Goal: Information Seeking & Learning: Compare options

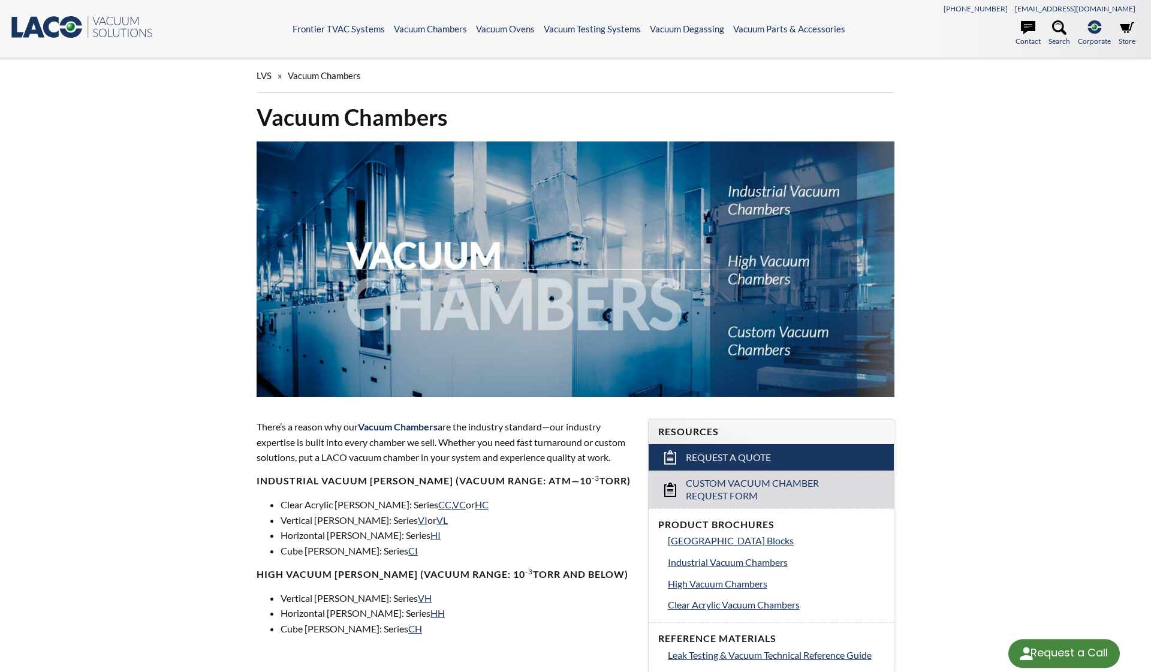
select select "Language Translate Widget"
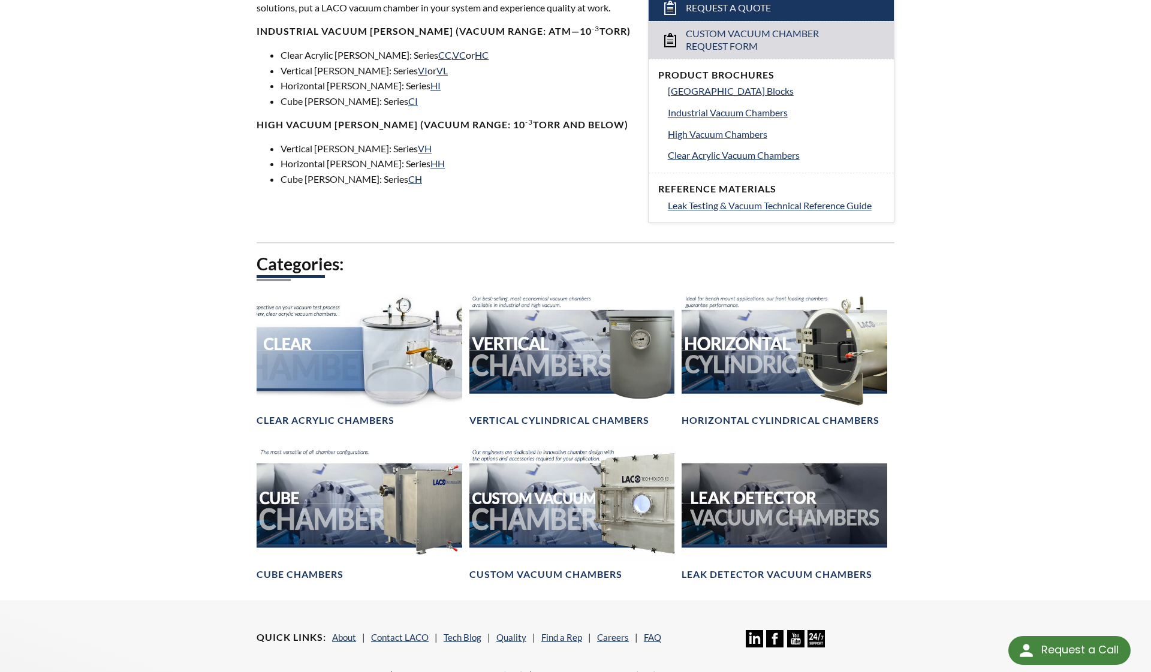
scroll to position [450, 0]
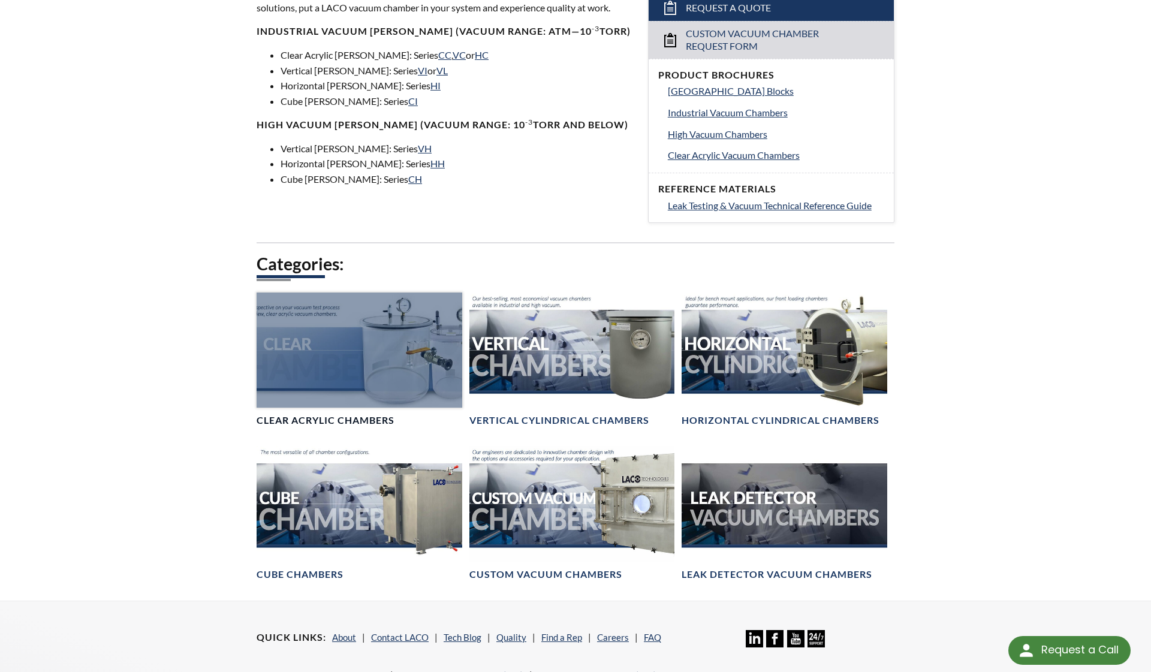
click at [391, 370] on div at bounding box center [360, 350] width 206 height 115
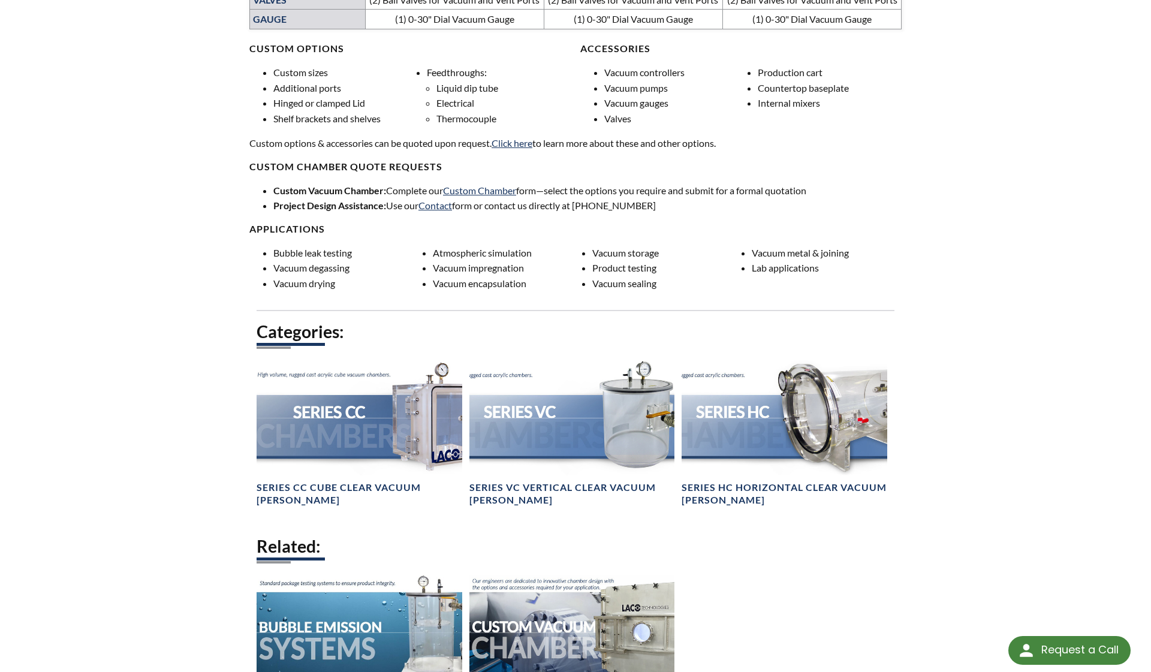
scroll to position [895, 0]
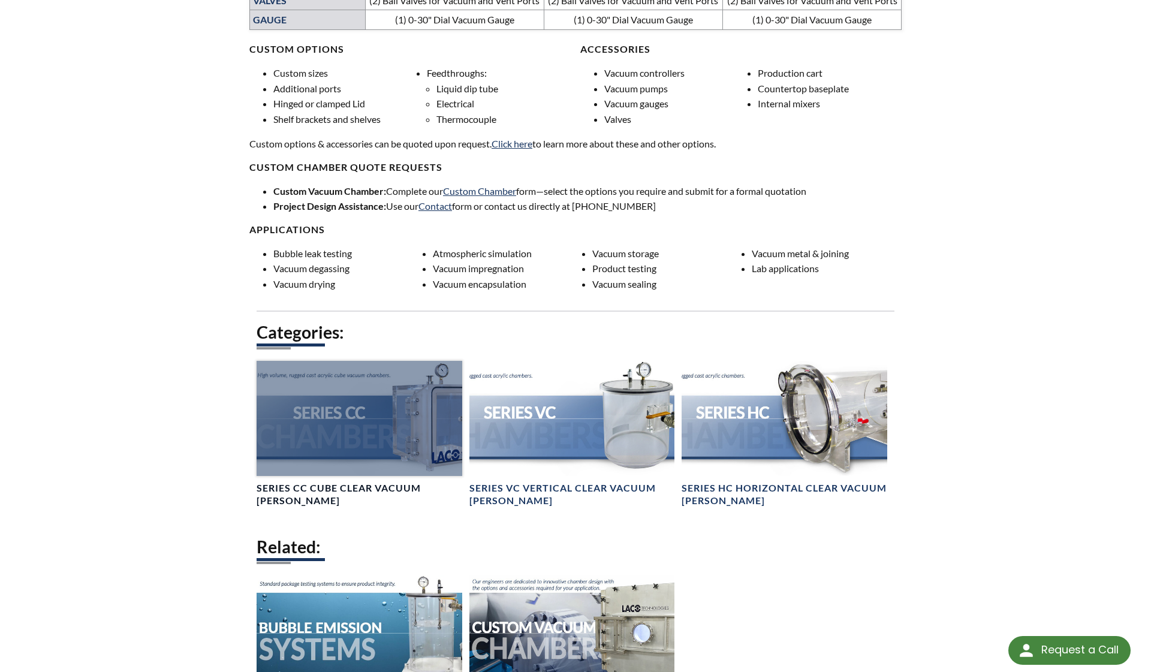
click at [342, 457] on div at bounding box center [360, 418] width 206 height 115
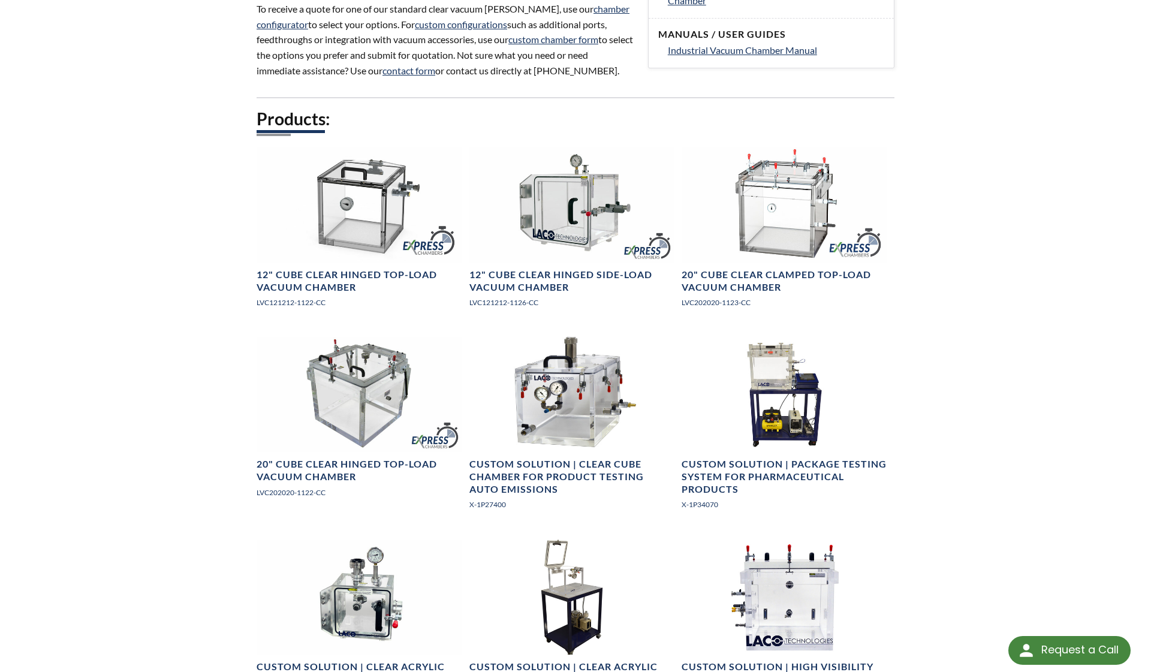
scroll to position [644, 0]
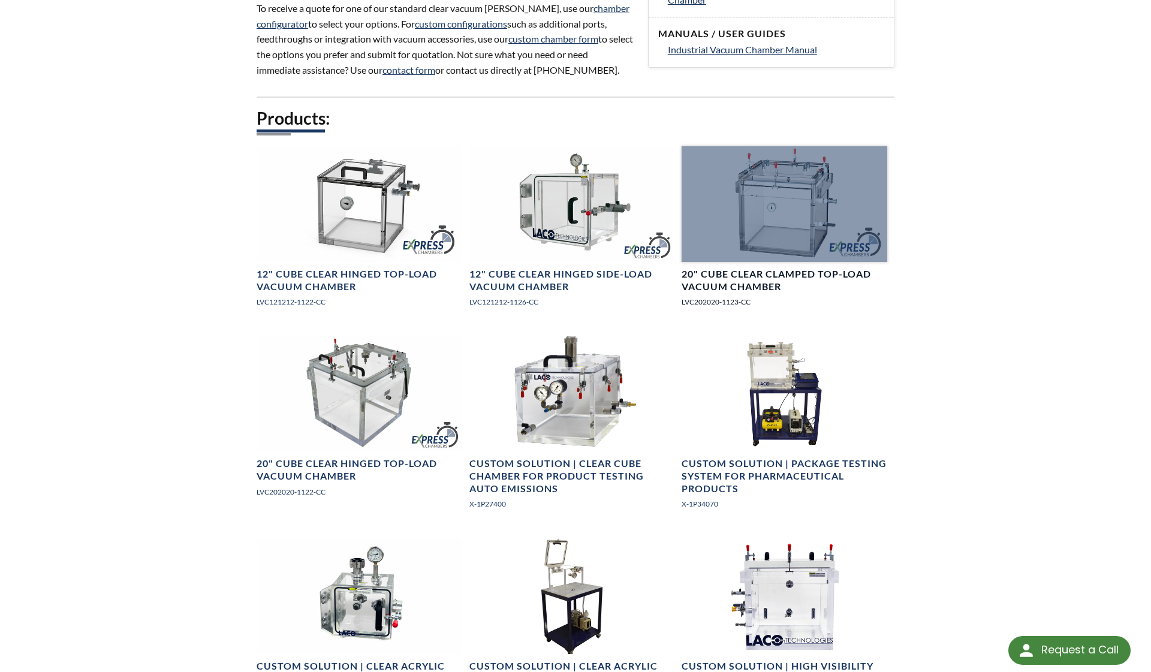
click at [745, 244] on div at bounding box center [785, 203] width 206 height 115
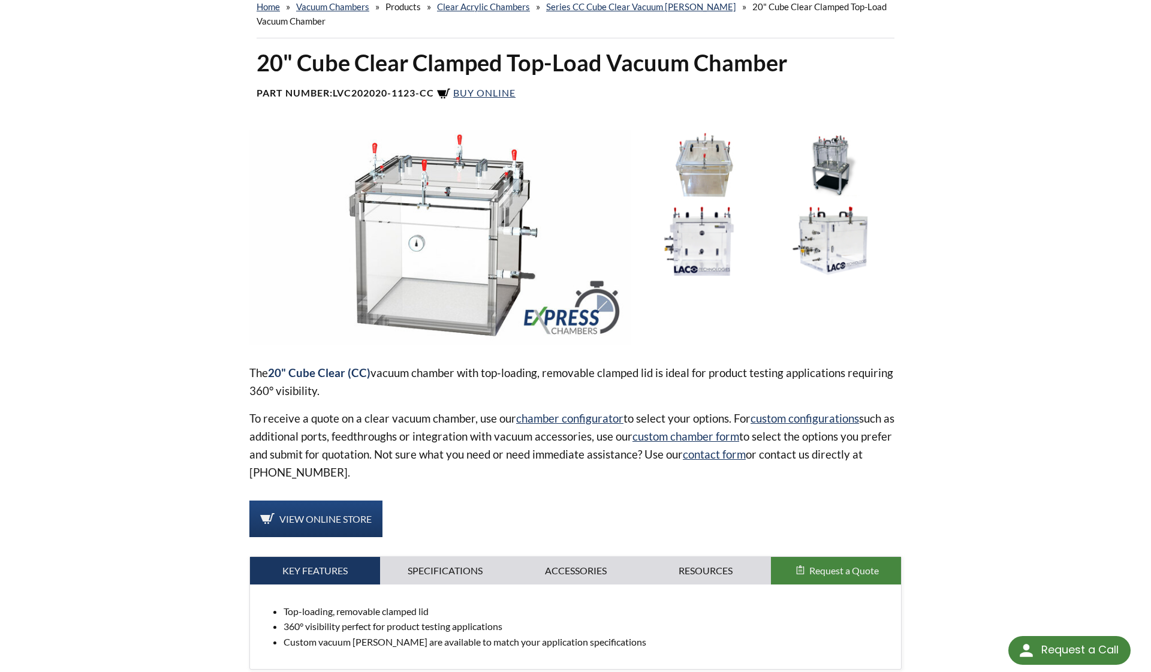
scroll to position [81, 0]
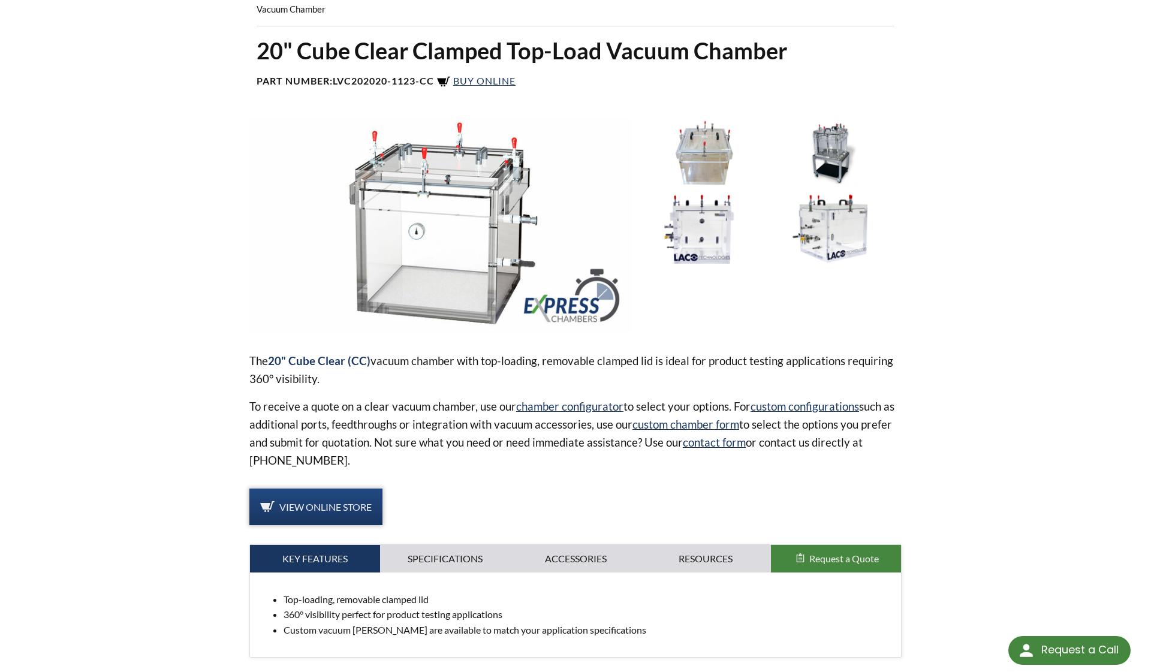
click at [366, 514] on link "View Online Store" at bounding box center [315, 507] width 133 height 37
select select "Language Translate Widget"
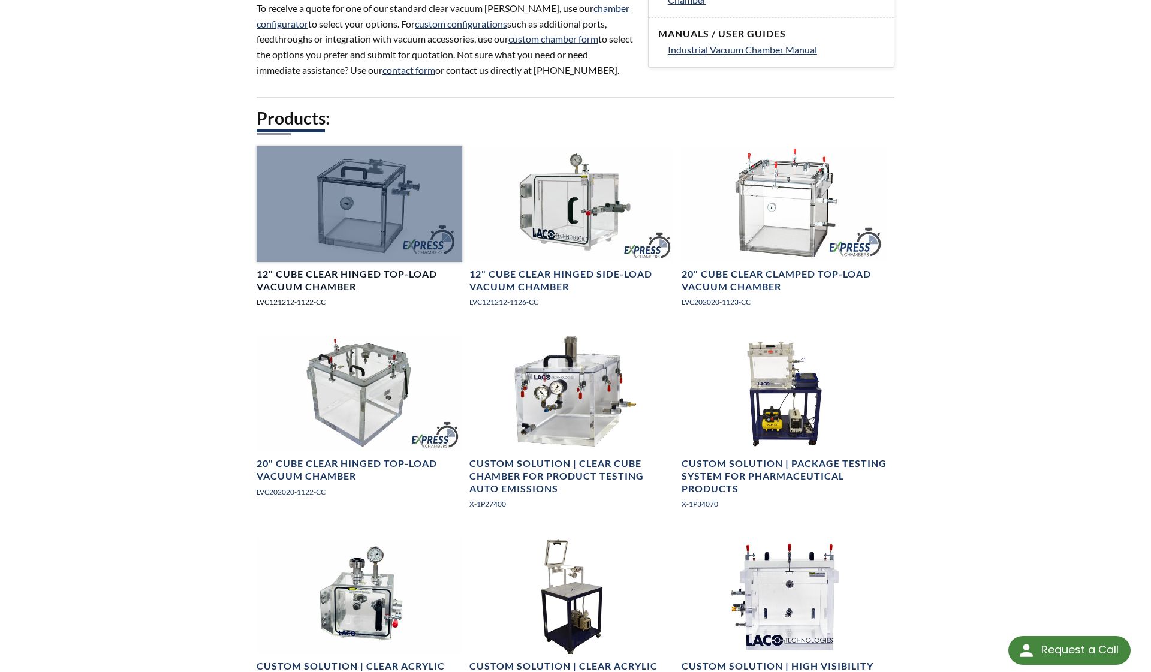
click at [325, 273] on h4 "12" Cube Clear Hinged Top-Load Vacuum Chamber" at bounding box center [360, 280] width 206 height 25
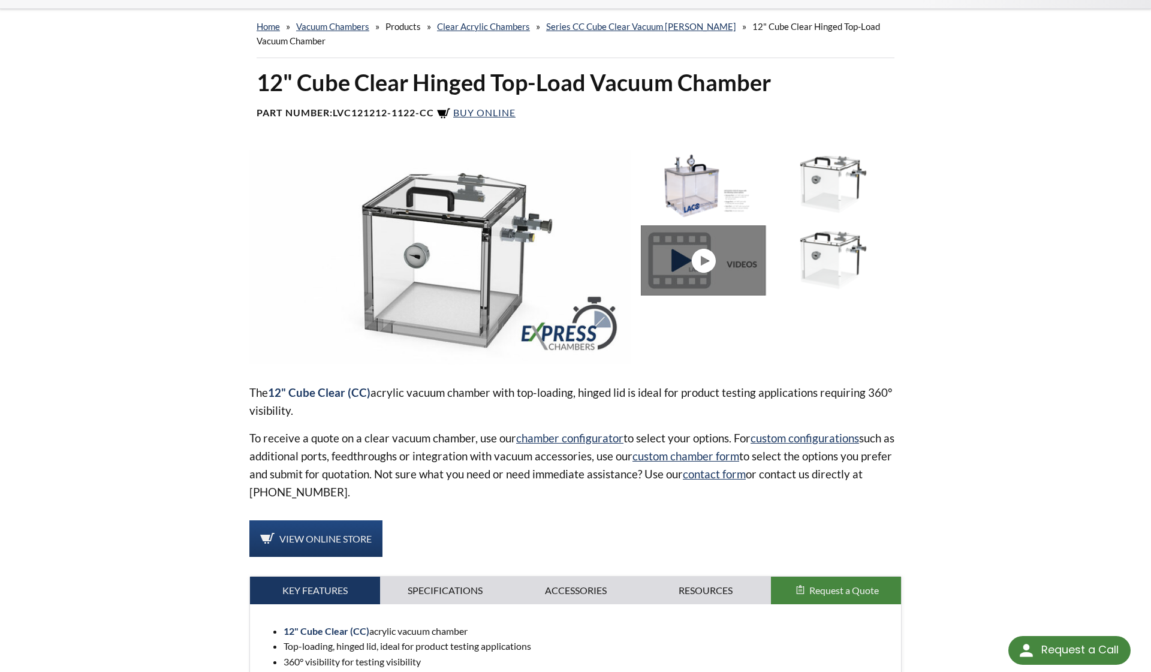
scroll to position [54, 0]
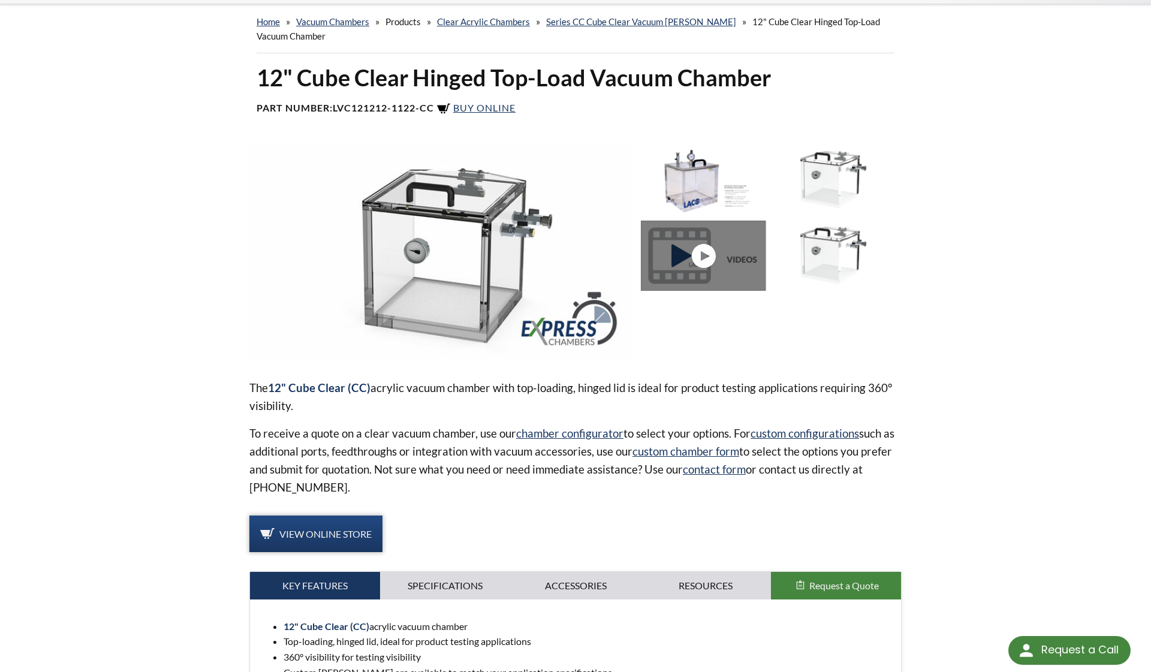
click at [336, 551] on link "View Online Store" at bounding box center [315, 534] width 133 height 37
click at [345, 530] on span "View Online Store" at bounding box center [325, 533] width 92 height 11
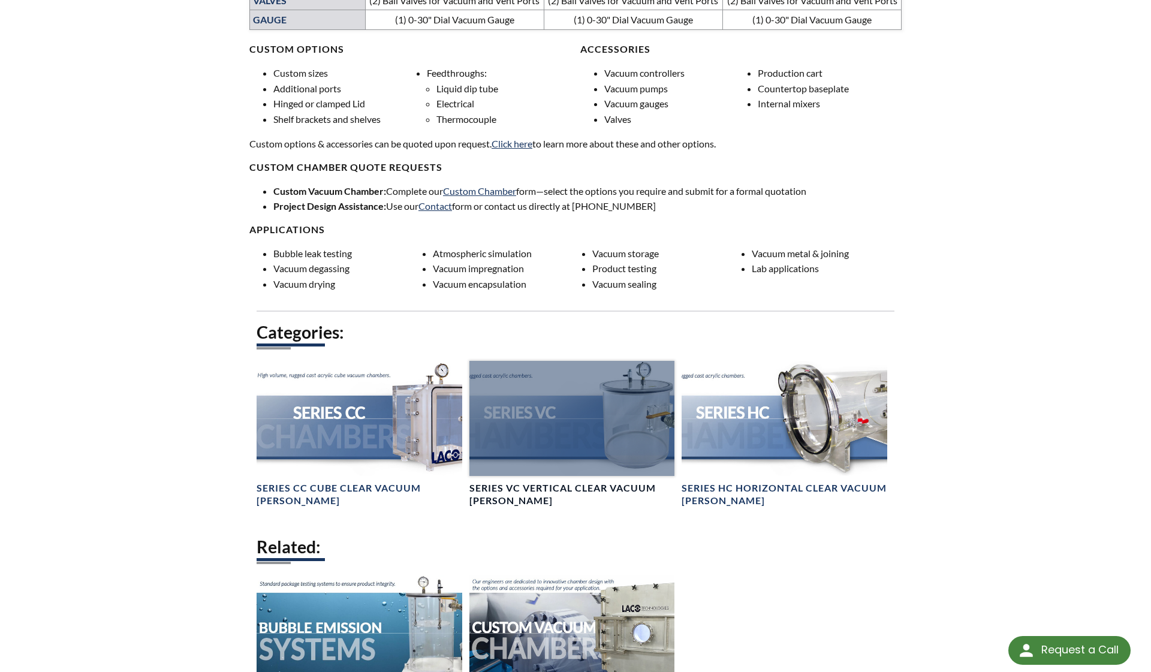
click at [595, 436] on div at bounding box center [572, 418] width 206 height 115
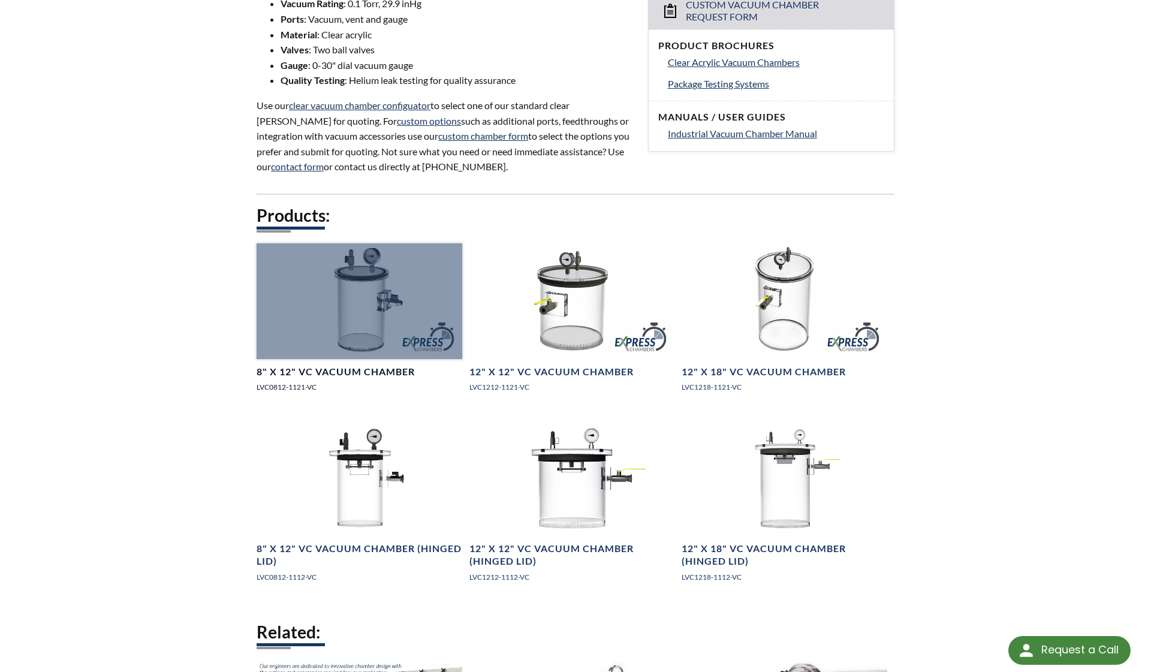
scroll to position [517, 0]
click at [310, 324] on div at bounding box center [360, 299] width 206 height 115
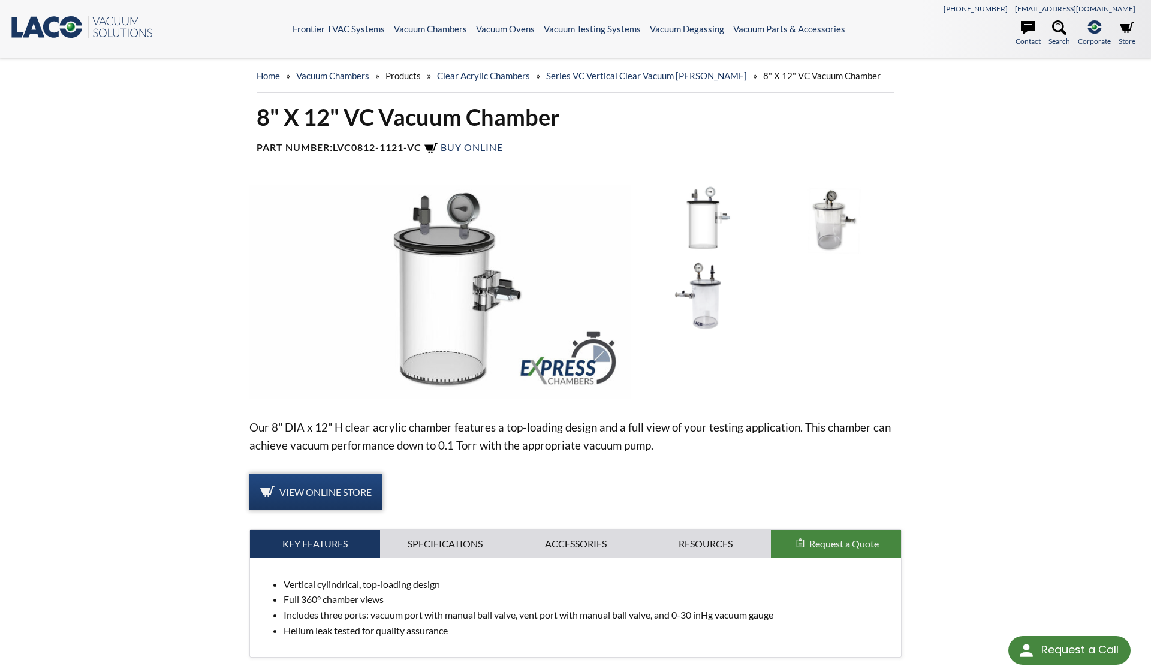
click at [311, 479] on link "View Online Store" at bounding box center [315, 492] width 133 height 37
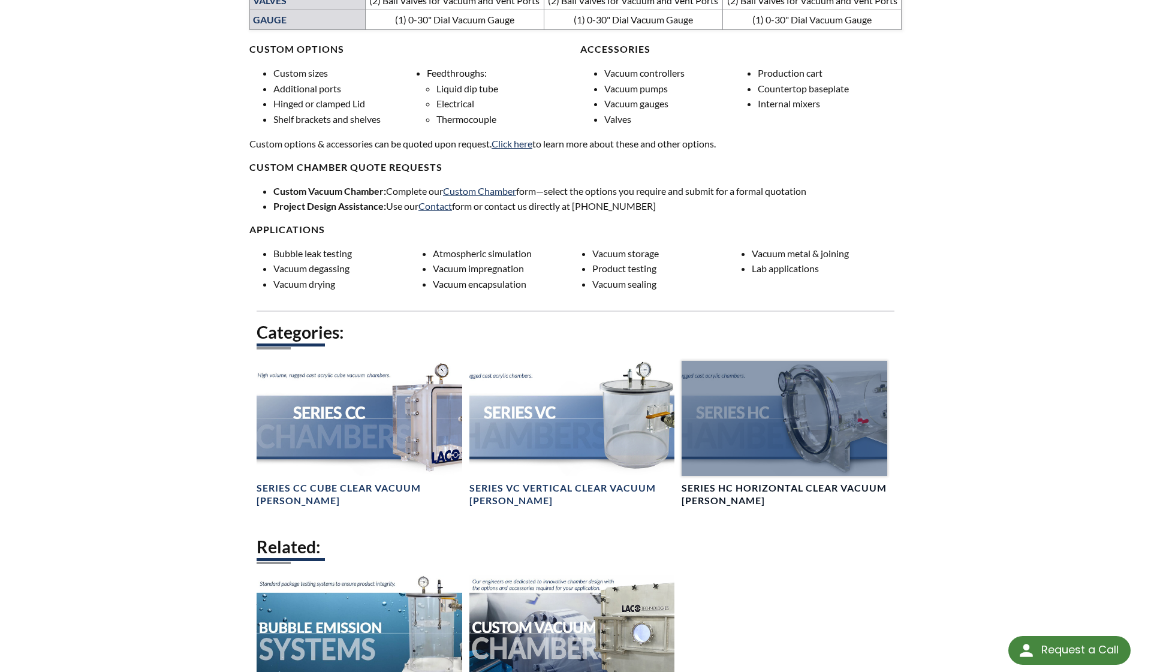
click at [781, 452] on div at bounding box center [785, 418] width 206 height 115
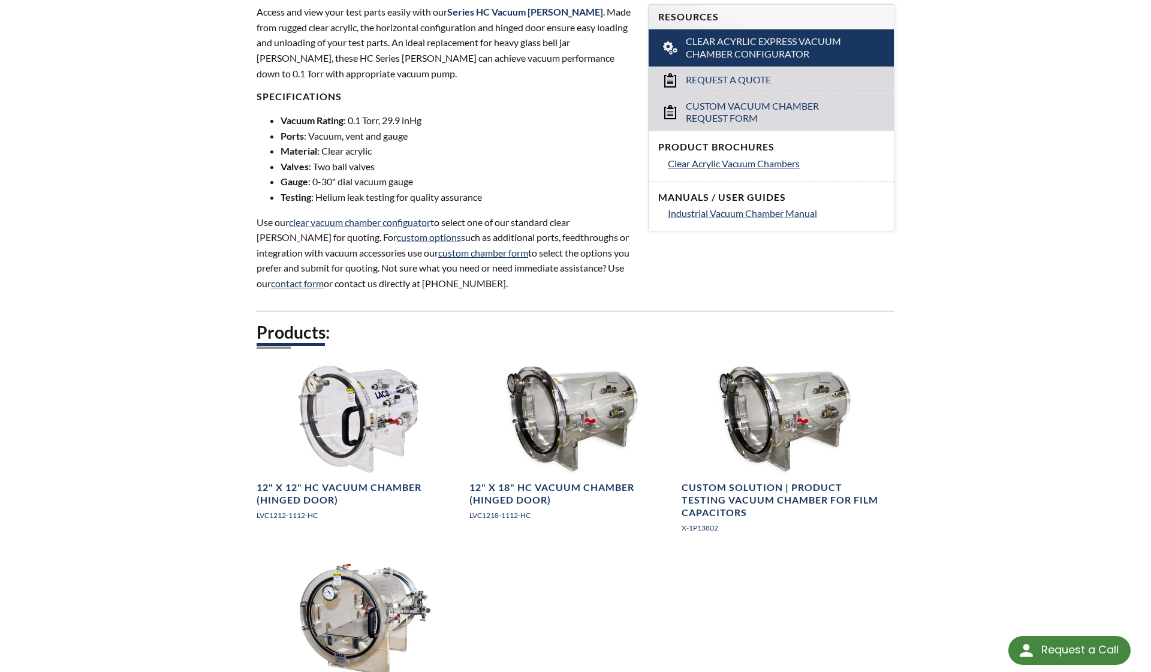
scroll to position [421, 0]
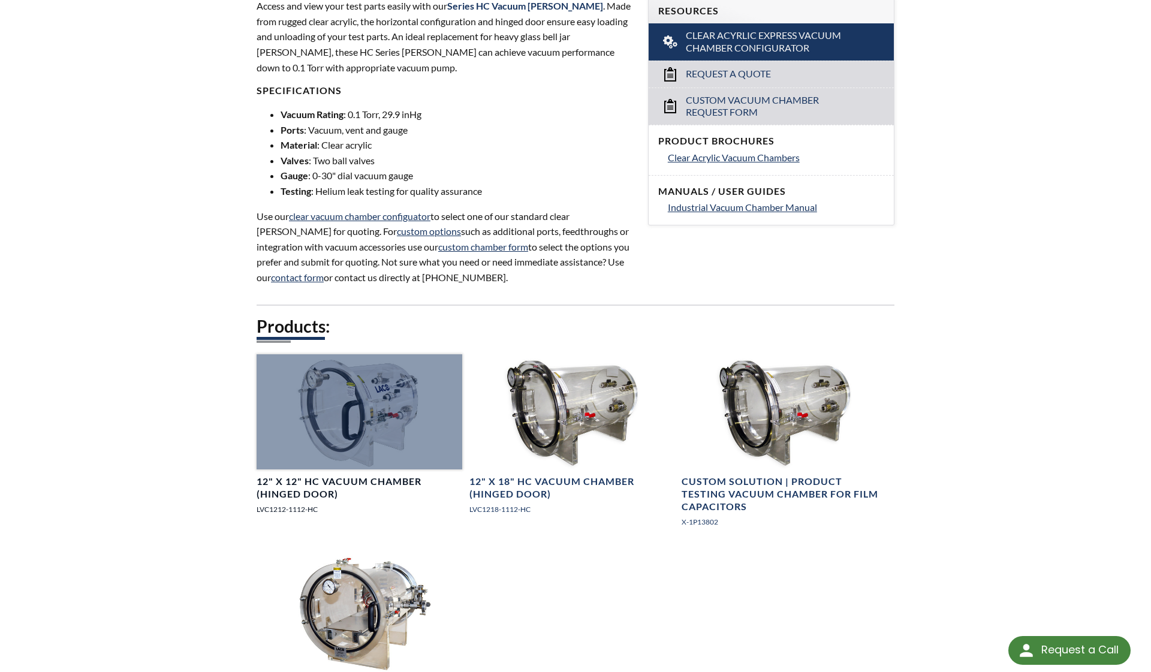
click at [357, 388] on div at bounding box center [360, 411] width 206 height 115
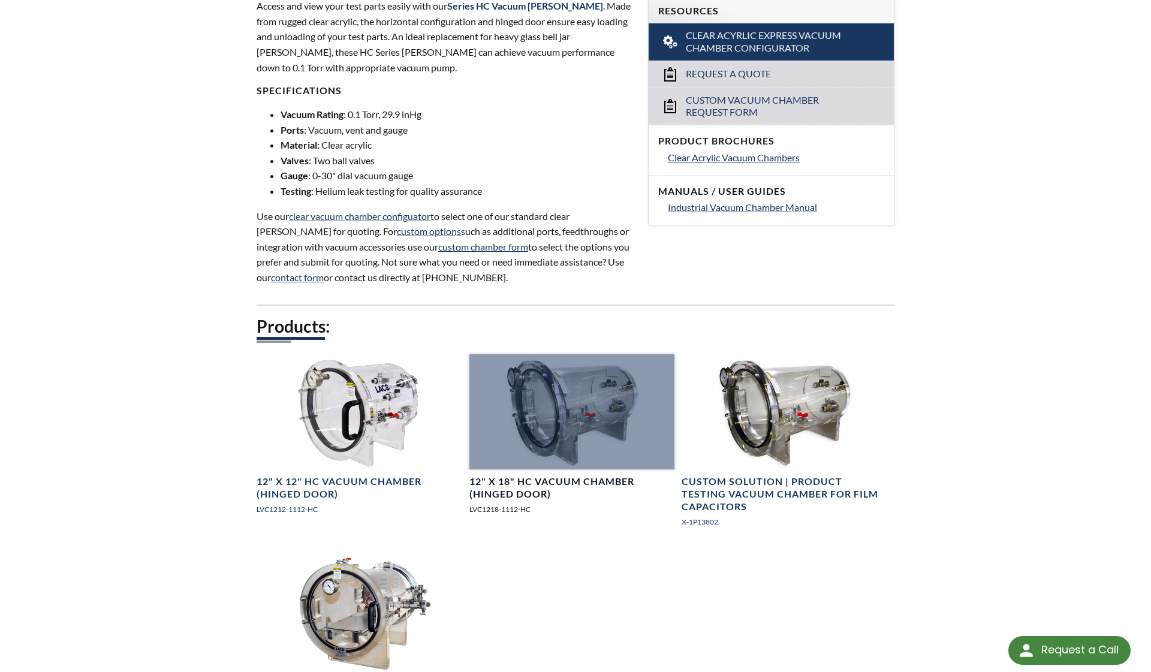
click at [578, 433] on div at bounding box center [572, 411] width 206 height 115
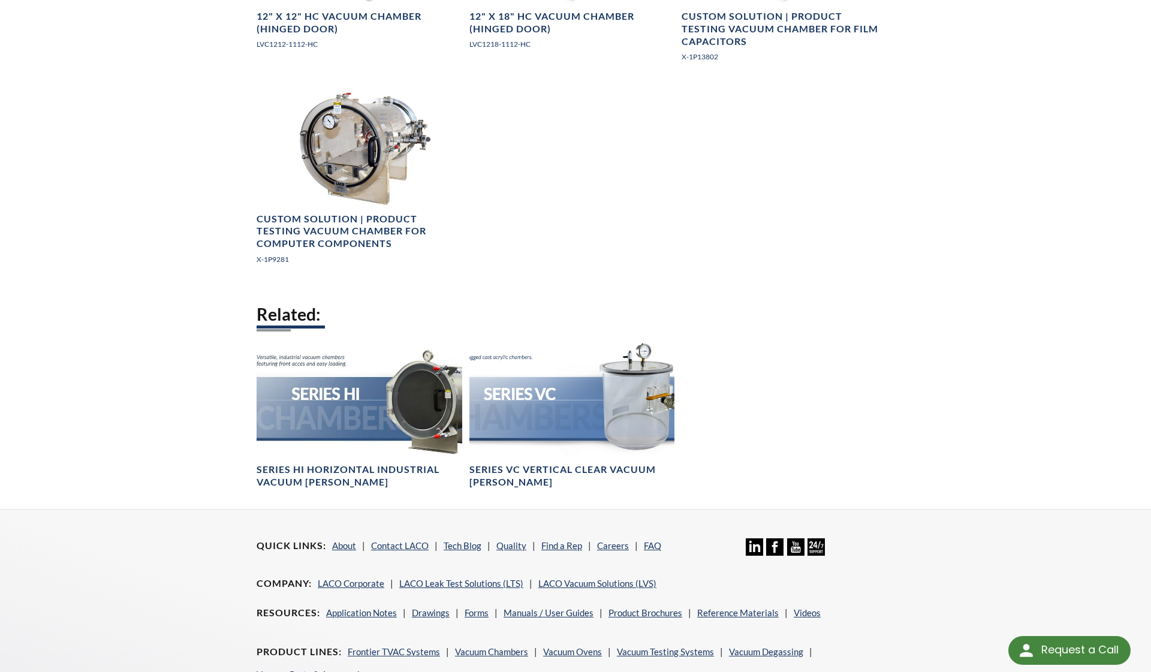
scroll to position [887, 0]
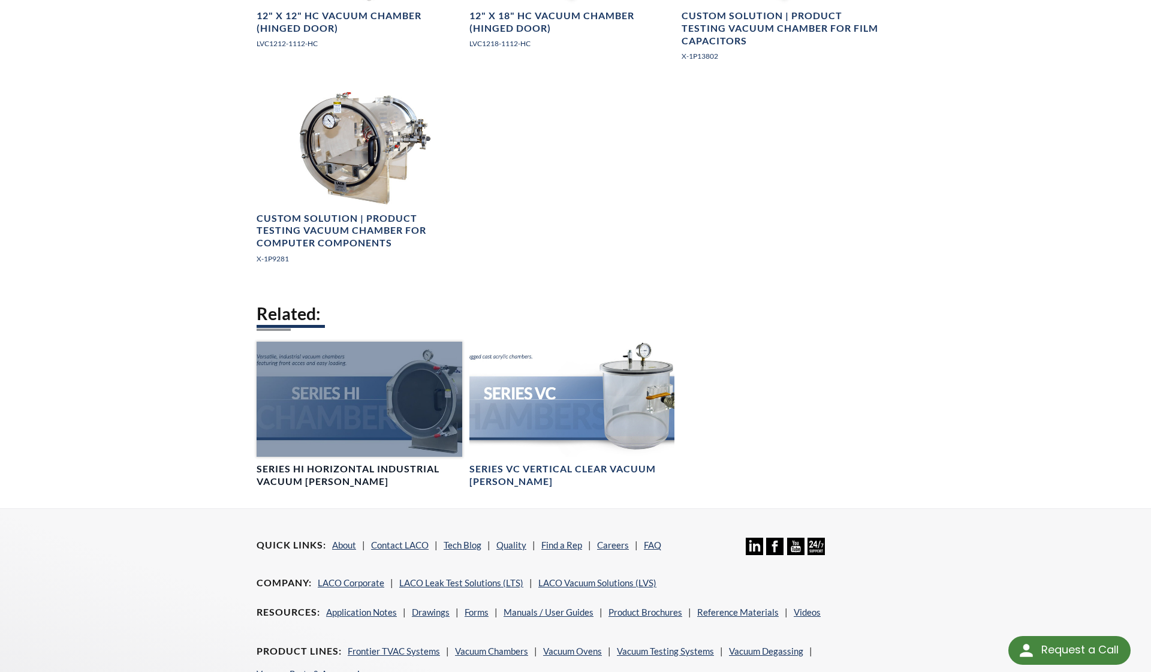
click at [385, 472] on h4 "Series HI Horizontal Industrial Vacuum Chambers" at bounding box center [360, 475] width 206 height 25
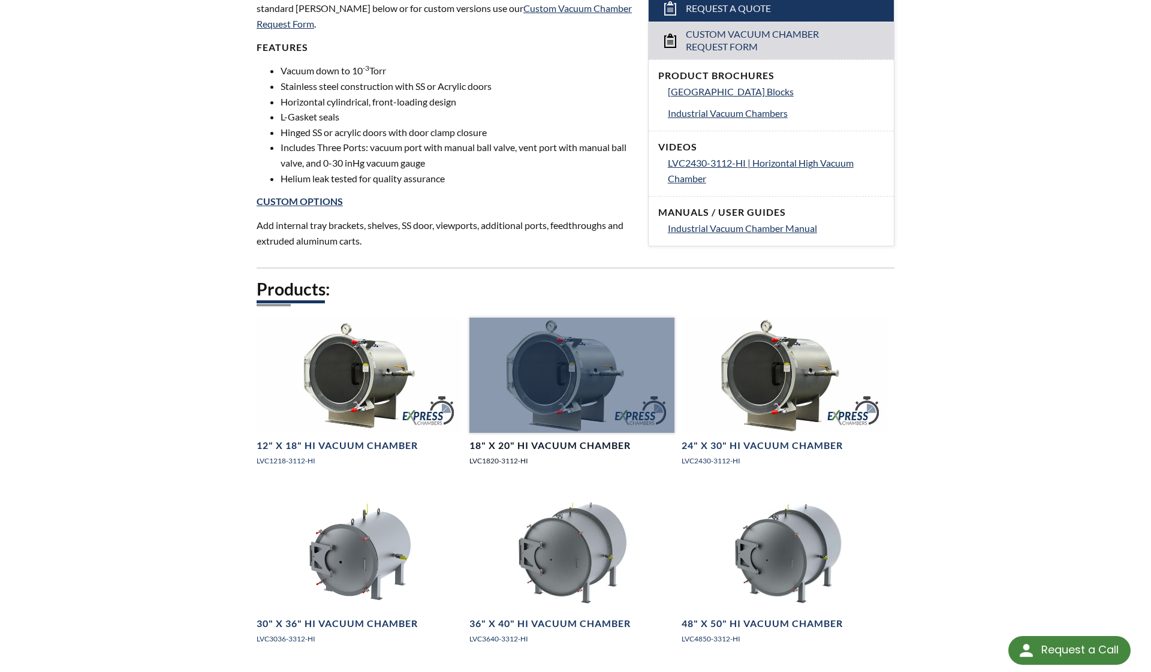
scroll to position [457, 0]
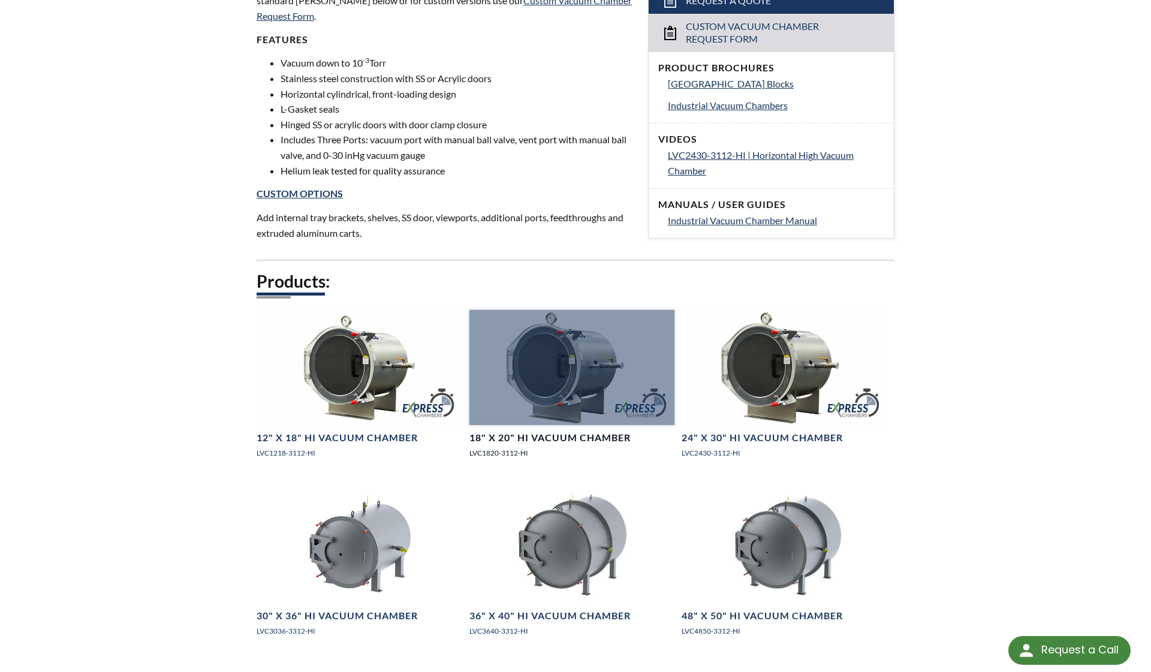
click at [597, 411] on div at bounding box center [572, 367] width 206 height 115
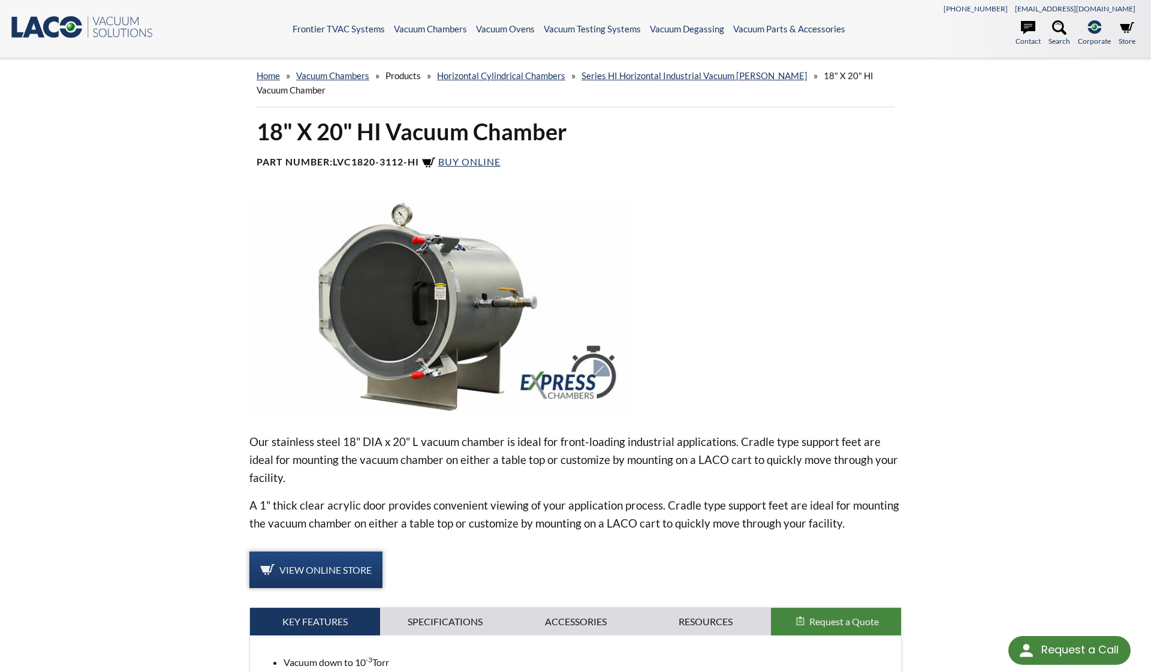
click at [348, 568] on span "View Online Store" at bounding box center [325, 569] width 92 height 11
